Goal: Transaction & Acquisition: Obtain resource

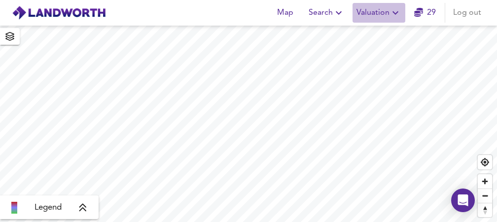
click at [396, 14] on icon "button" at bounding box center [395, 12] width 6 height 3
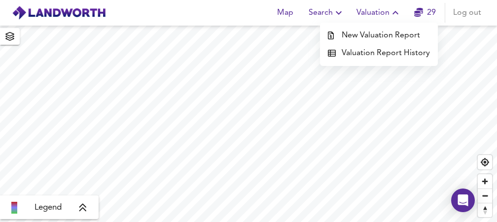
click at [389, 37] on li "New Valuation Report" at bounding box center [379, 36] width 118 height 18
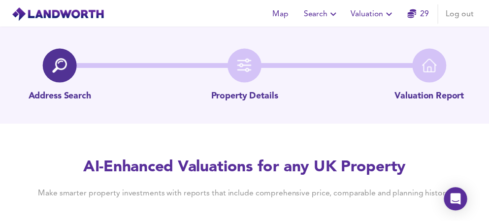
scroll to position [30, 0]
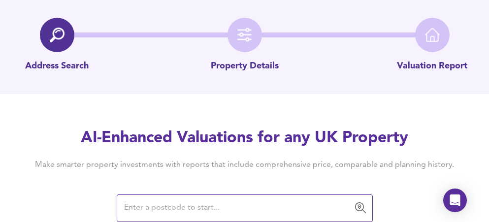
click at [223, 213] on input "text" at bounding box center [237, 208] width 233 height 19
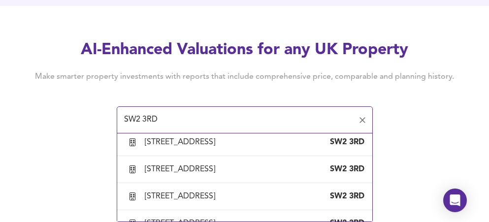
scroll to position [963, 0]
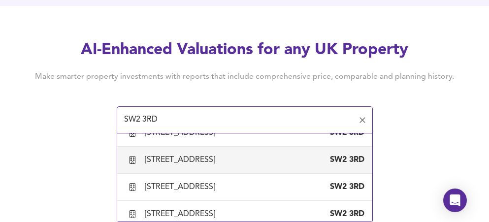
click at [219, 165] on div "[STREET_ADDRESS]" at bounding box center [182, 160] width 74 height 11
type input "[STREET_ADDRESS]"
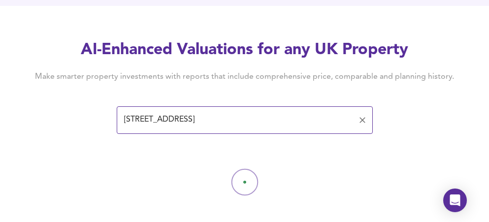
scroll to position [118, 0]
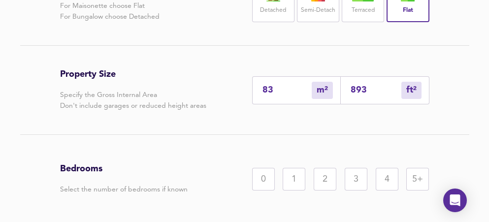
scroll to position [271, 0]
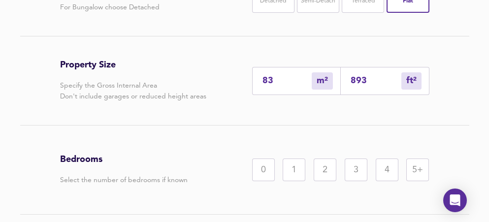
click at [325, 172] on div "2" at bounding box center [325, 170] width 23 height 23
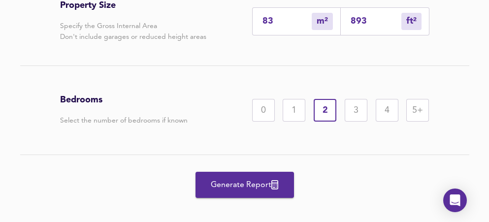
scroll to position [335, 0]
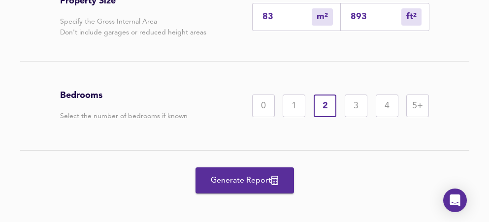
click at [250, 176] on span "Generate Report" at bounding box center [245, 181] width 79 height 14
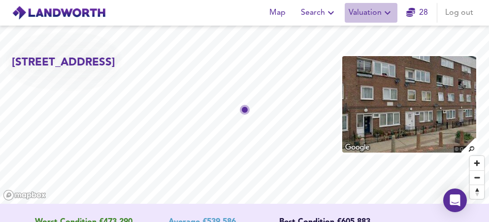
click at [390, 13] on icon "button" at bounding box center [388, 12] width 6 height 3
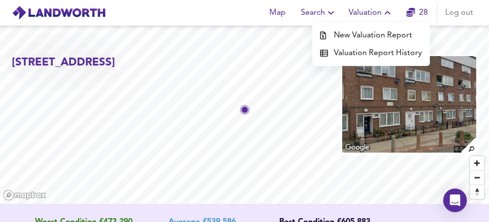
click at [379, 36] on li "New Valuation Report" at bounding box center [371, 36] width 118 height 18
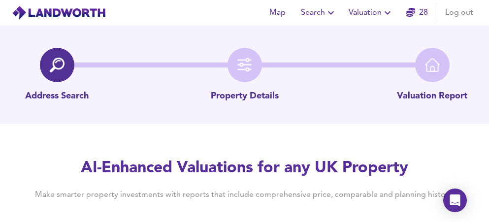
scroll to position [30, 0]
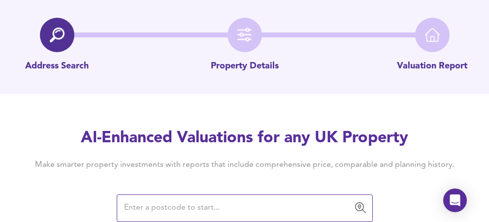
click at [227, 202] on input "text" at bounding box center [237, 208] width 233 height 19
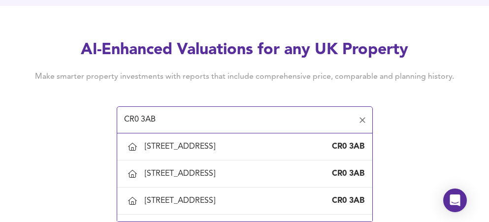
scroll to position [279, 0]
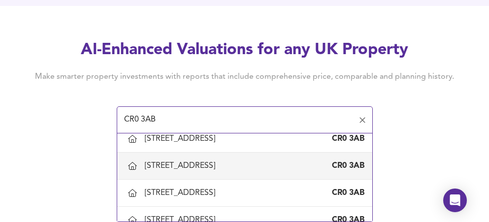
click at [195, 166] on div "[STREET_ADDRESS]" at bounding box center [182, 166] width 74 height 11
type input "[STREET_ADDRESS]"
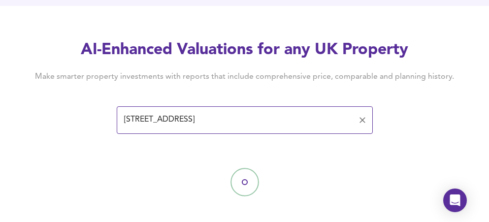
scroll to position [118, 0]
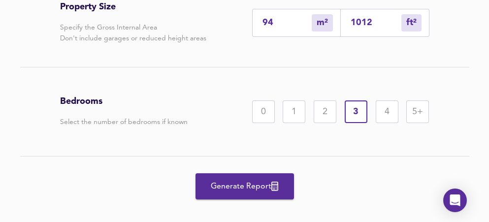
scroll to position [343, 0]
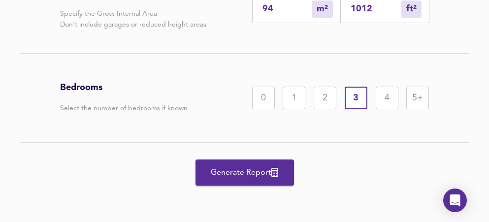
click at [249, 170] on span "Generate Report" at bounding box center [245, 173] width 79 height 14
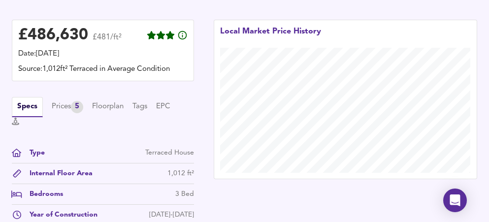
scroll to position [288, 0]
